Goal: Task Accomplishment & Management: Use online tool/utility

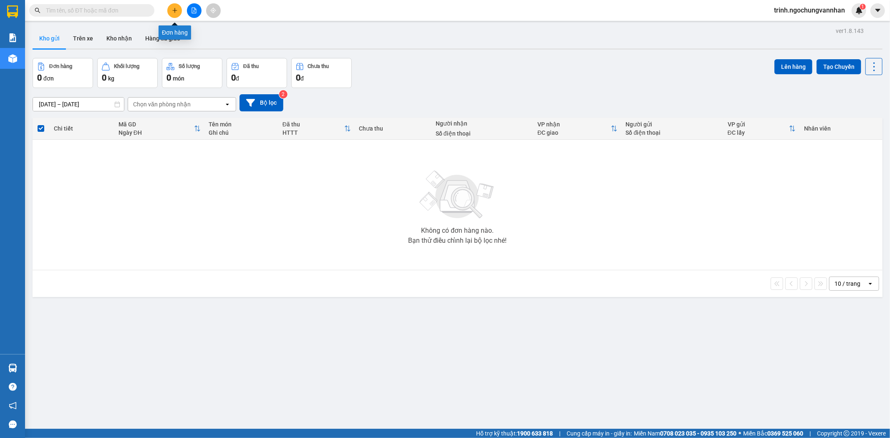
click at [176, 10] on icon "plus" at bounding box center [174, 10] width 5 height 0
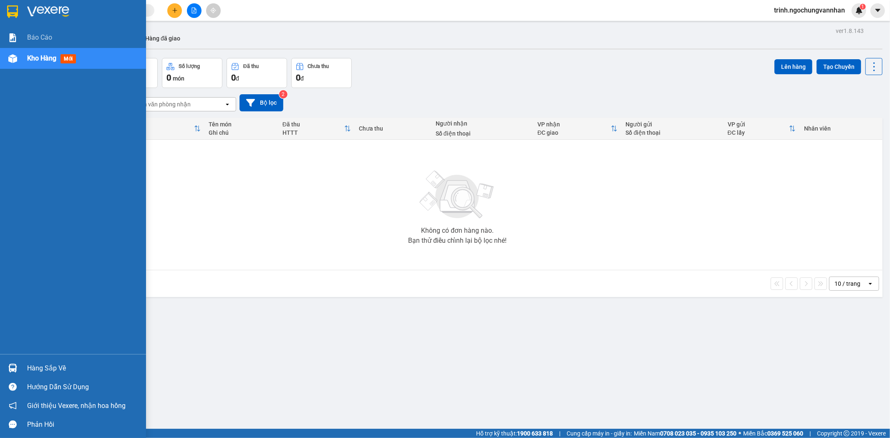
click at [13, 57] on img at bounding box center [12, 58] width 9 height 9
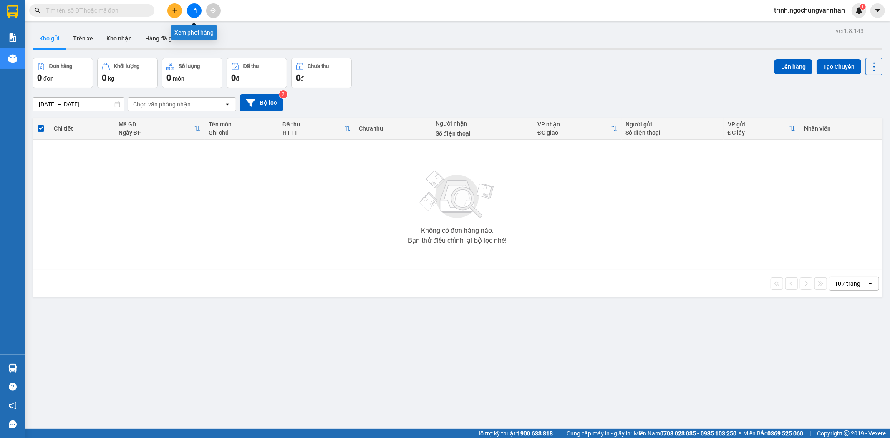
click at [192, 9] on icon "file-add" at bounding box center [194, 11] width 6 height 6
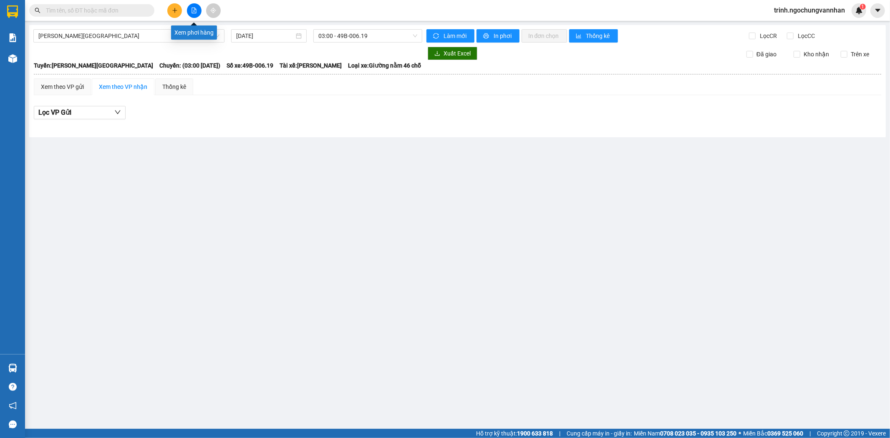
click at [198, 12] on button at bounding box center [194, 10] width 15 height 15
click at [192, 12] on icon "file-add" at bounding box center [194, 11] width 6 height 6
